Goal: Task Accomplishment & Management: Manage account settings

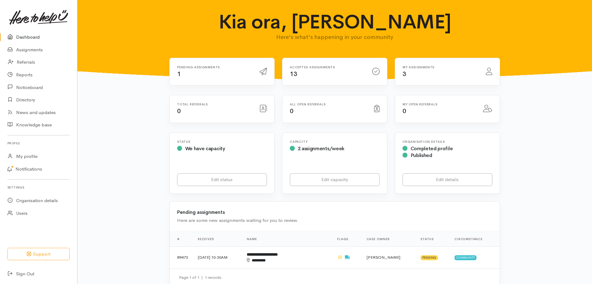
click at [195, 66] on h6 "Pending assignments" at bounding box center [214, 67] width 75 height 3
click at [24, 50] on link "Assignments" at bounding box center [38, 50] width 77 height 13
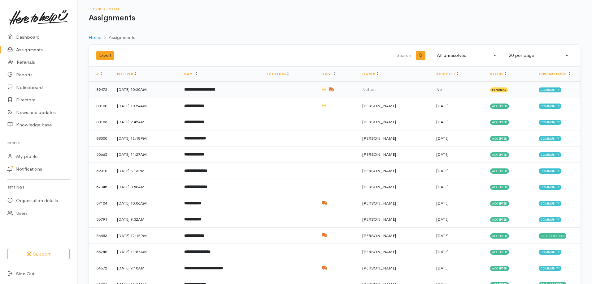
click at [137, 90] on td "[DATE] 10:30AM" at bounding box center [145, 90] width 67 height 16
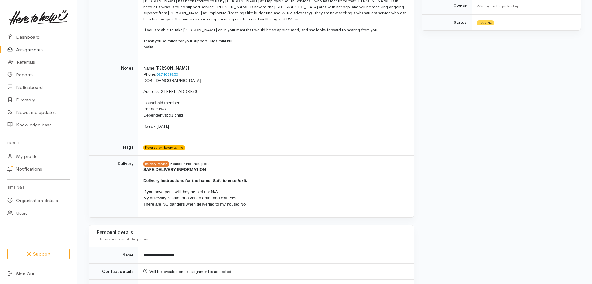
scroll to position [118, 0]
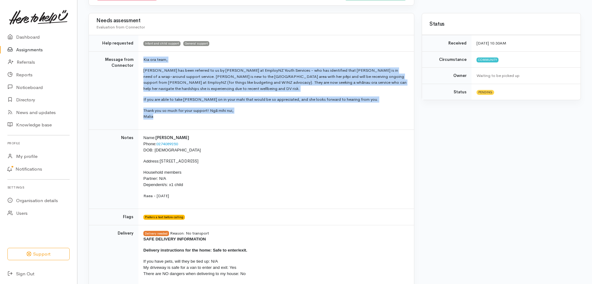
drag, startPoint x: 153, startPoint y: 116, endPoint x: 144, endPoint y: 57, distance: 60.2
click at [144, 57] on td "Kia ora team, [PERSON_NAME] has been referred to us by [PERSON_NAME] at EmployN…" at bounding box center [275, 90] width 275 height 78
copy td "Kia ora team, [PERSON_NAME] has been referred to us by [PERSON_NAME] at EmployN…"
